Goal: Find specific page/section: Find specific page/section

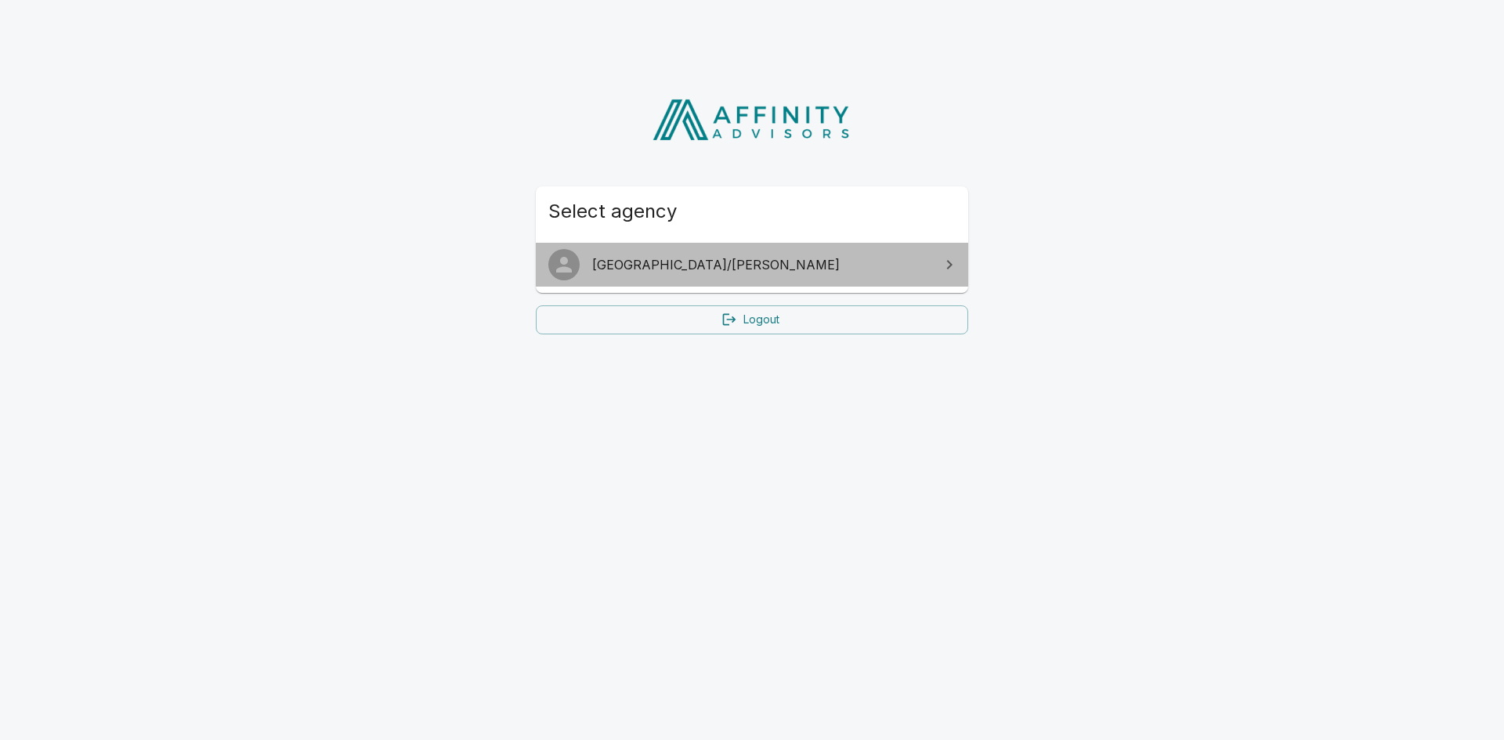
click at [652, 255] on span "[GEOGRAPHIC_DATA]/[PERSON_NAME]" at bounding box center [761, 264] width 338 height 19
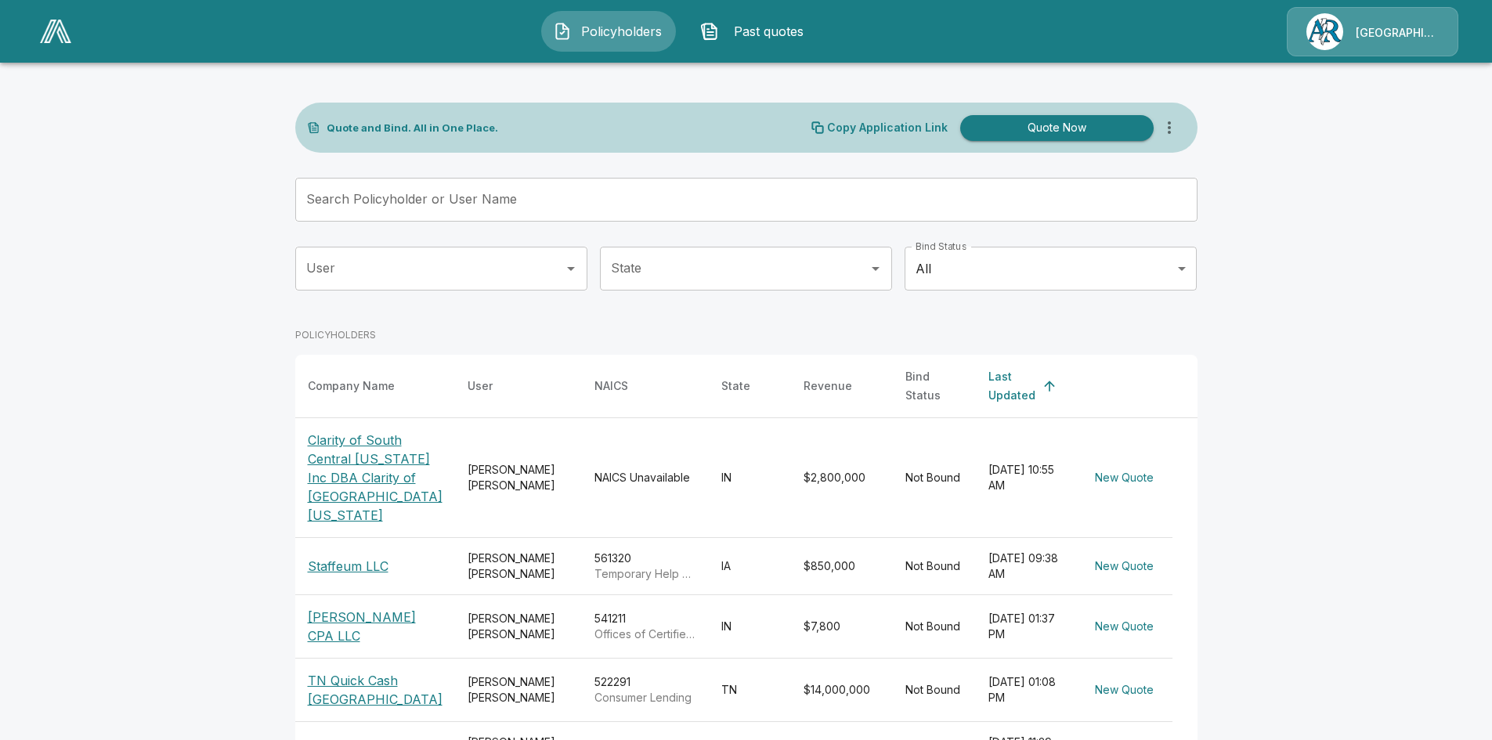
click at [1376, 42] on div "[GEOGRAPHIC_DATA]/[PERSON_NAME]" at bounding box center [1373, 31] width 172 height 49
click at [46, 37] on img at bounding box center [55, 32] width 31 height 24
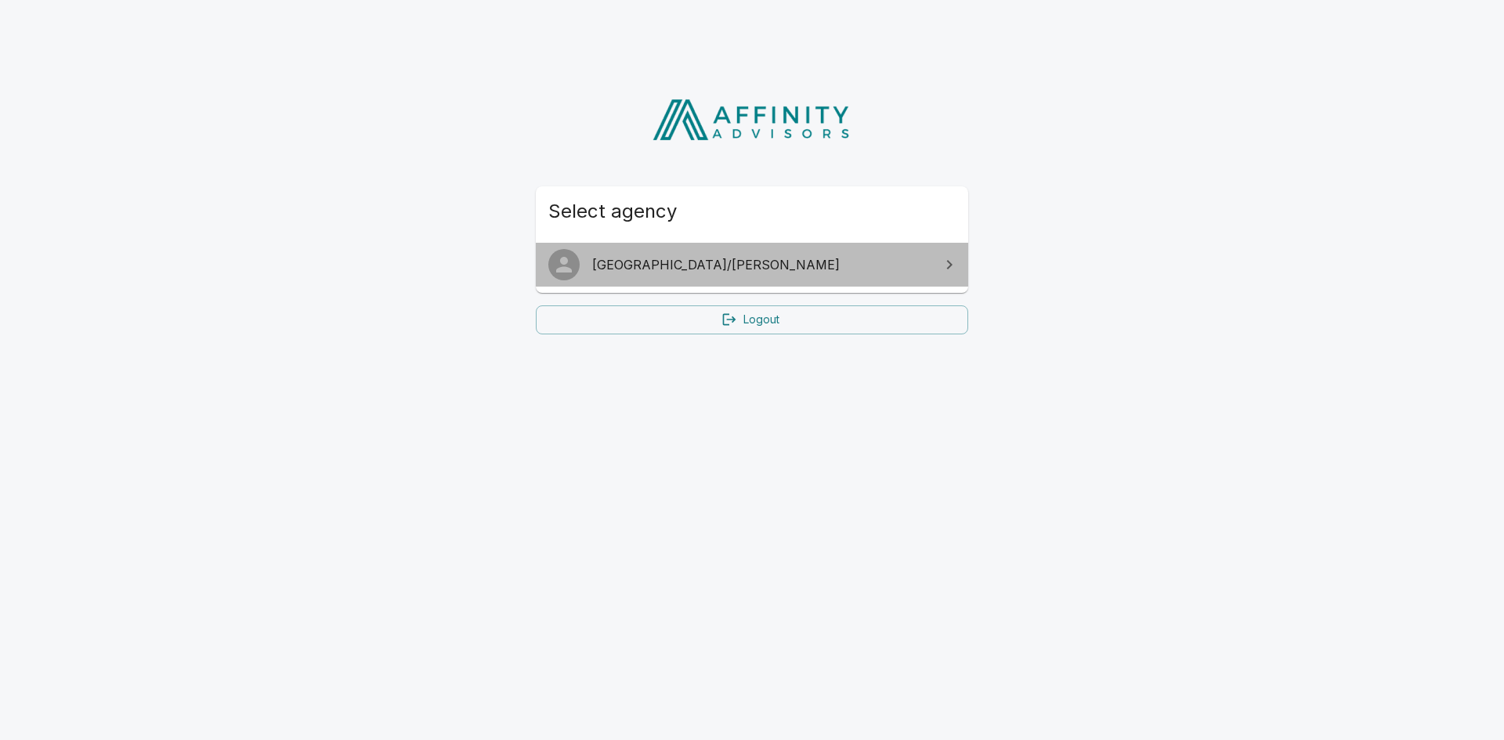
click at [629, 269] on span "[GEOGRAPHIC_DATA]/[PERSON_NAME]" at bounding box center [761, 264] width 338 height 19
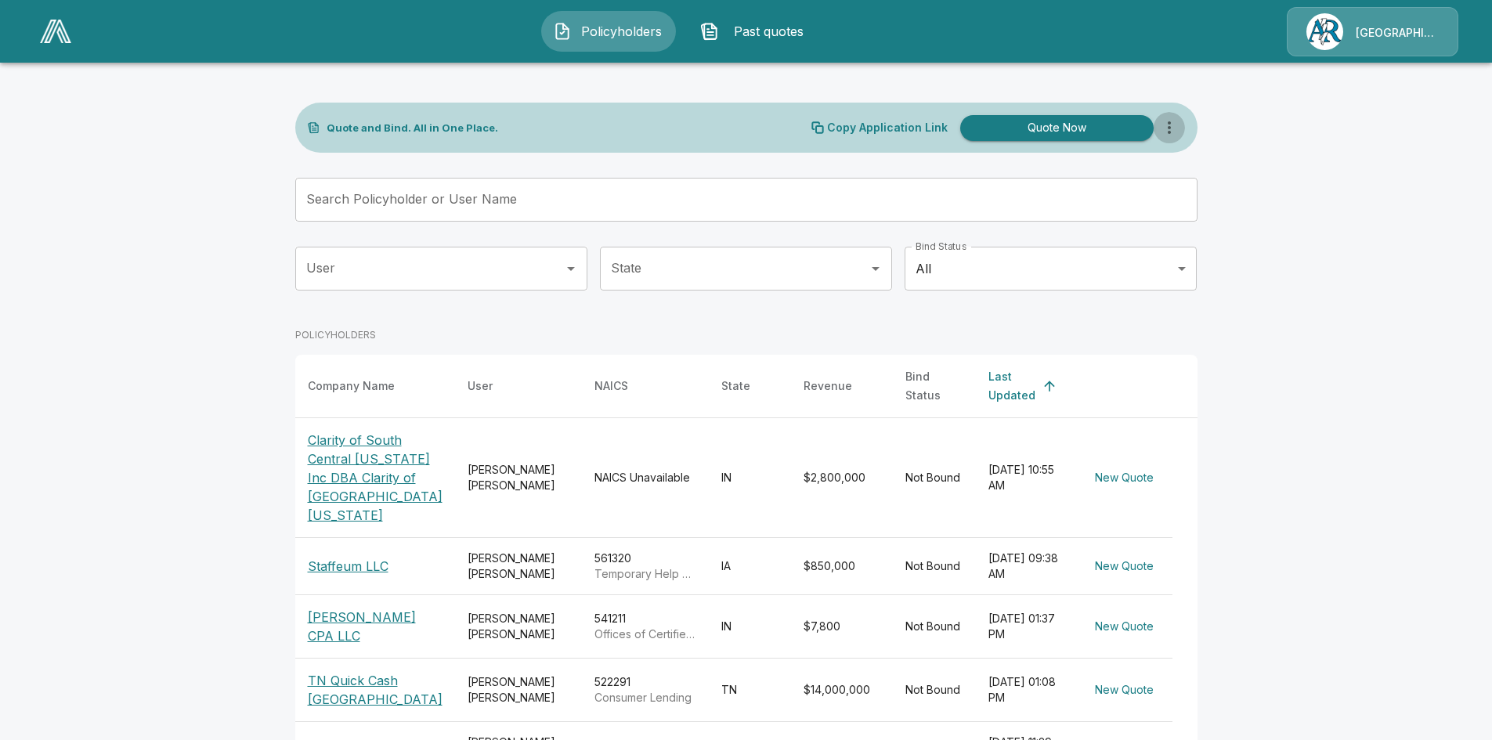
click at [1173, 132] on icon "more" at bounding box center [1169, 127] width 19 height 19
